Goal: Browse casually

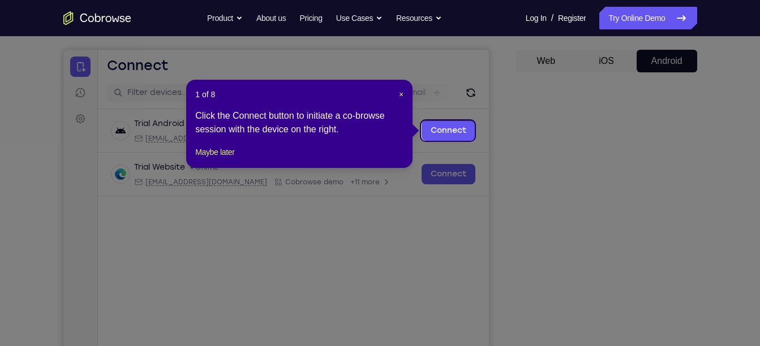
scroll to position [97, 0]
click at [401, 97] on span "×" at bounding box center [401, 95] width 5 height 9
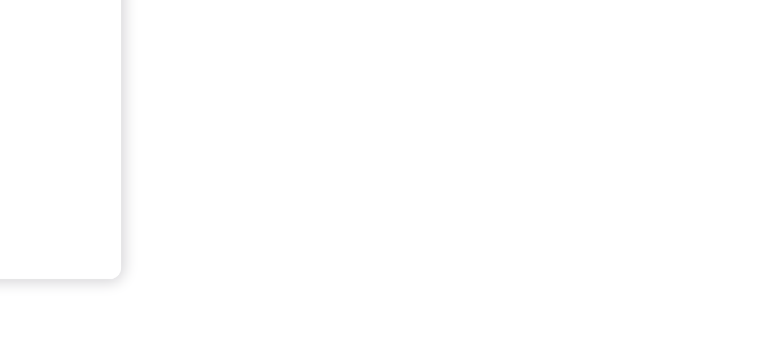
scroll to position [205, 0]
